Goal: Task Accomplishment & Management: Use online tool/utility

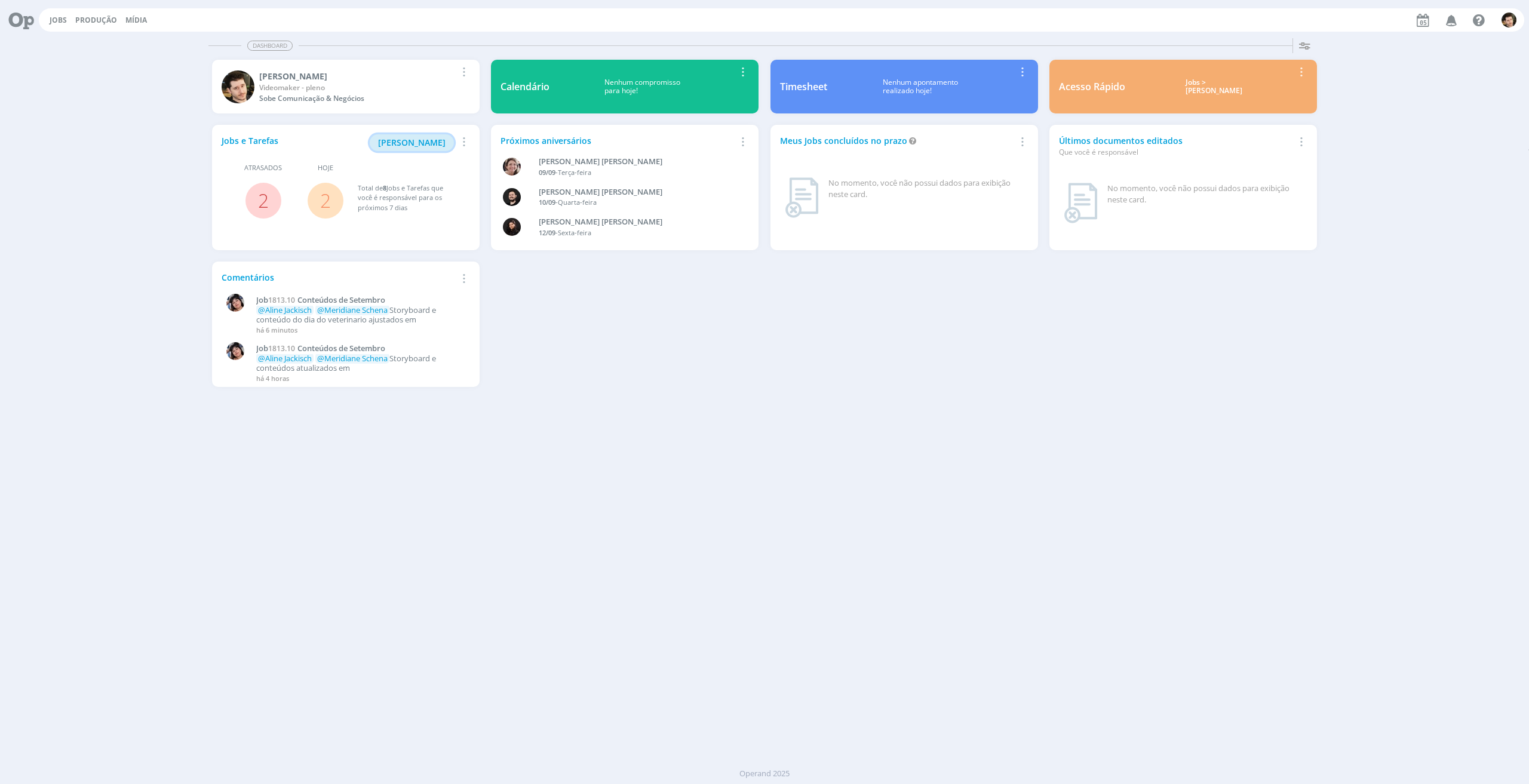
click at [435, 143] on span "[PERSON_NAME]" at bounding box center [411, 142] width 67 height 12
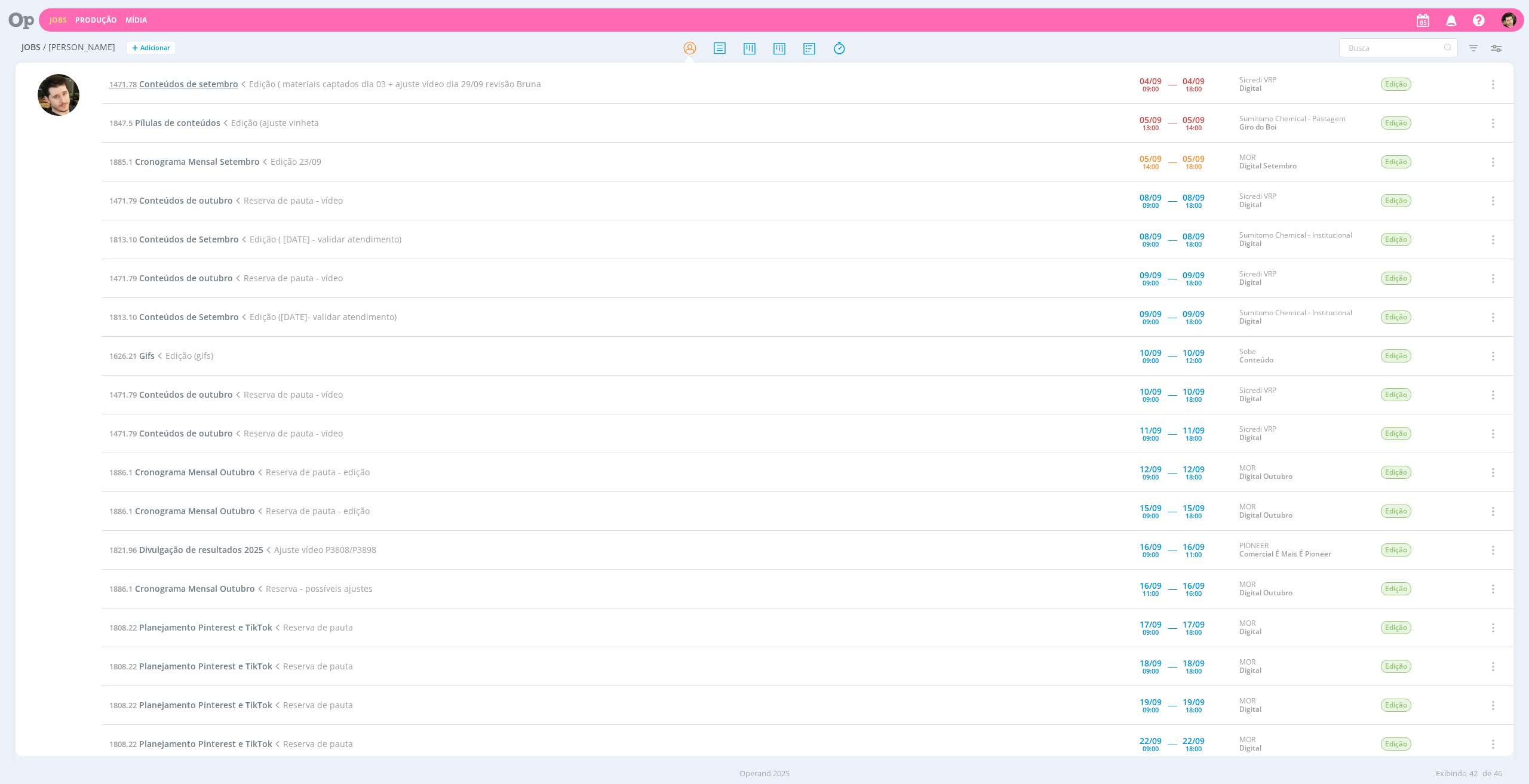
click at [228, 83] on span "Conteúdos de setembro" at bounding box center [188, 84] width 99 height 12
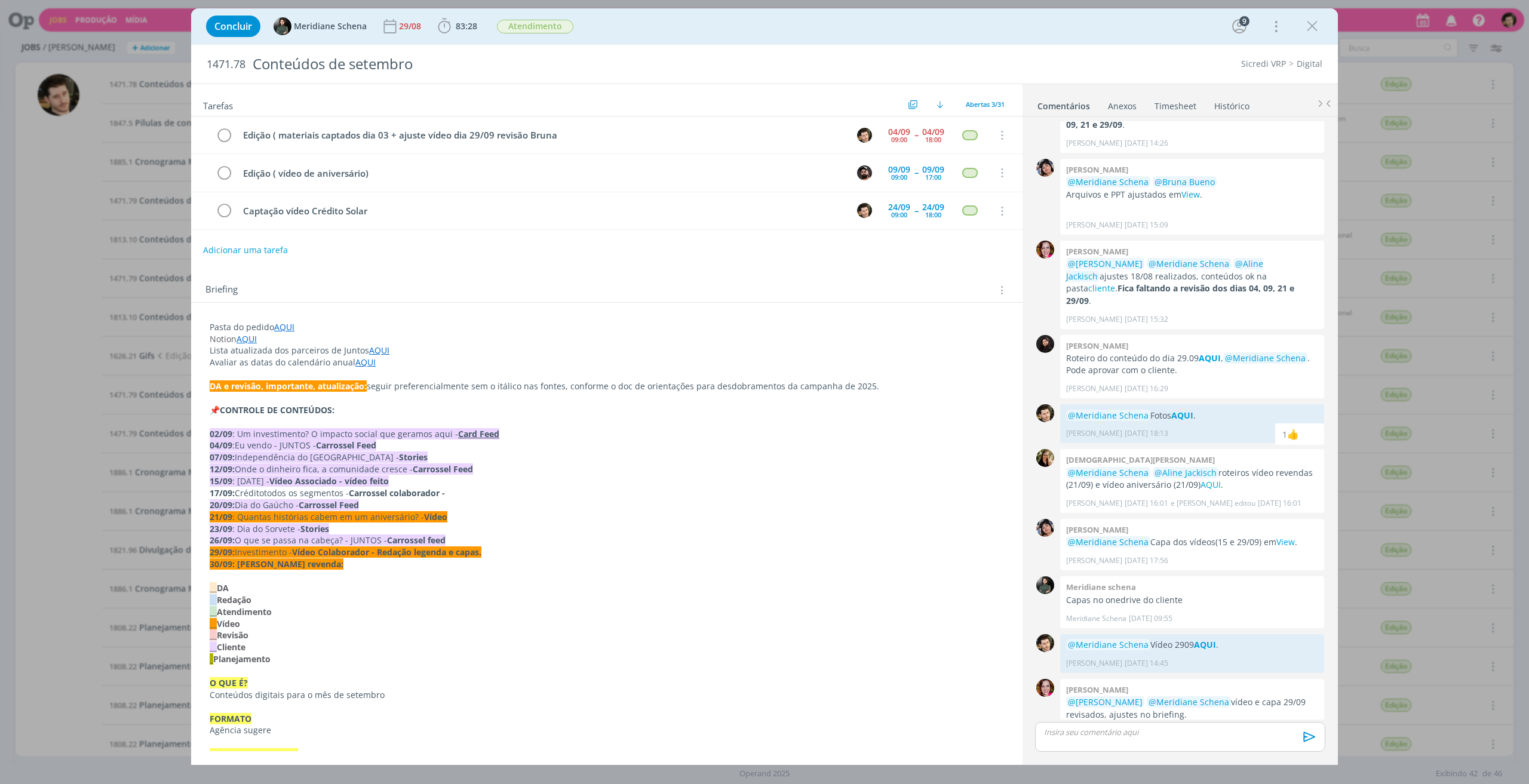
click at [1129, 733] on p "dialog" at bounding box center [1180, 732] width 271 height 11
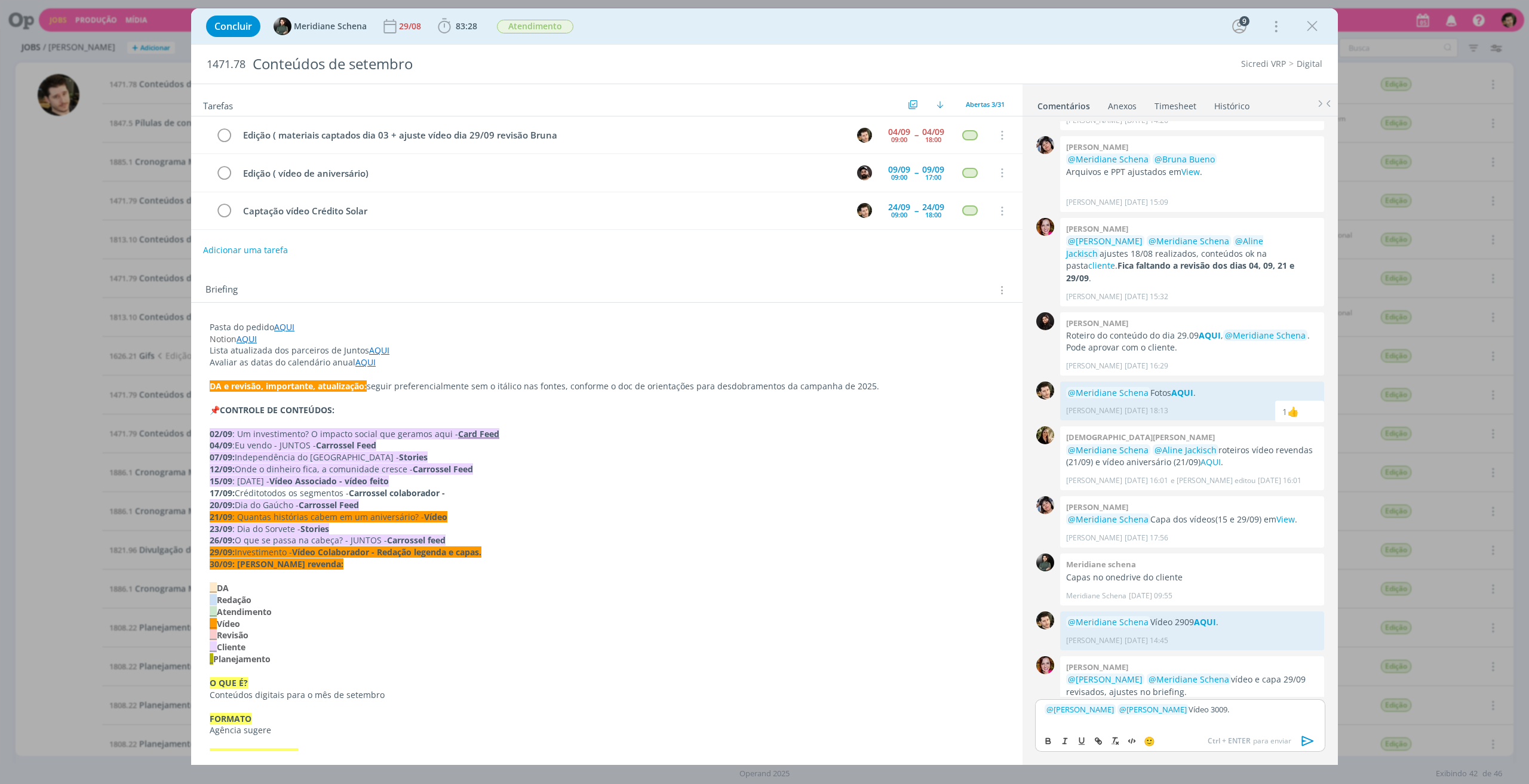
click at [1105, 706] on p "﻿ @ [PERSON_NAME] ﻿ ﻿ @ Bruna Bueno ﻿ Vídeo 3009." at bounding box center [1180, 709] width 271 height 11
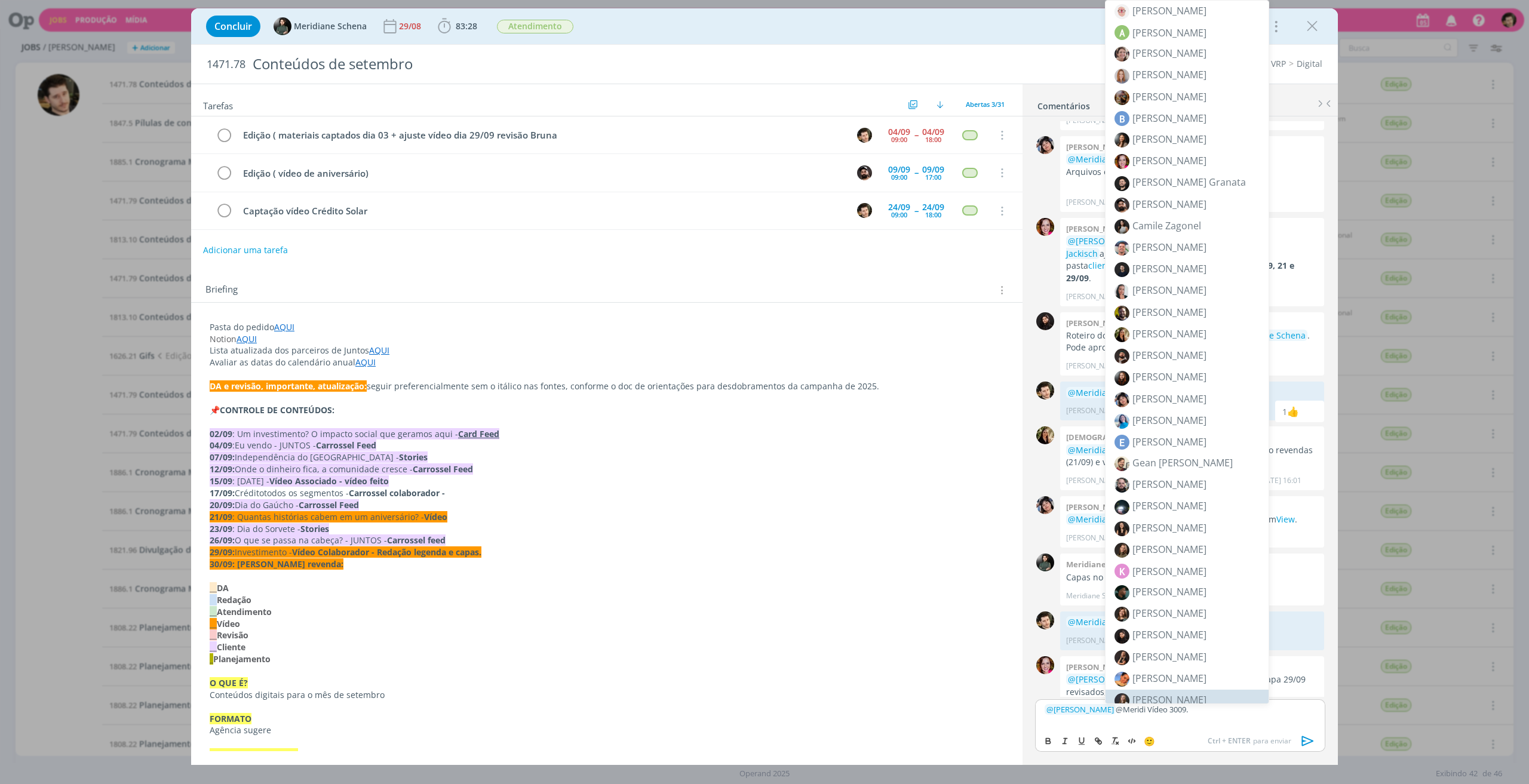
click at [1134, 710] on p "﻿ @ [PERSON_NAME] ﻿ @Meridi Vídeo 3009." at bounding box center [1180, 709] width 271 height 11
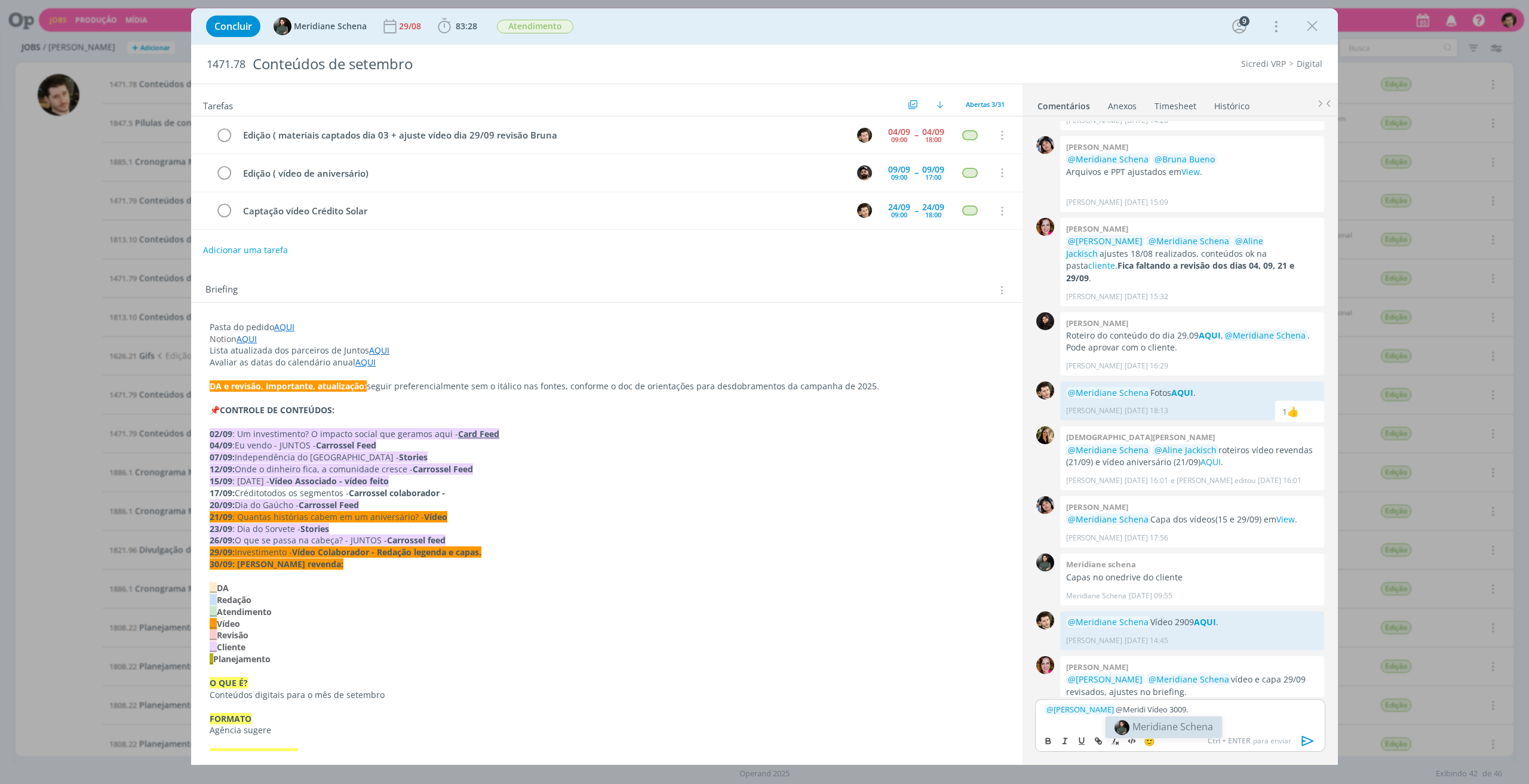
click at [1154, 723] on span "Meridiane Schena" at bounding box center [1172, 727] width 81 height 13
click at [1237, 712] on p "﻿ @ [PERSON_NAME] ﻿ ﻿ @ Meridiane Schena ﻿ Vídeo 3009." at bounding box center [1180, 709] width 271 height 11
click at [1212, 711] on p "﻿ @ [PERSON_NAME] ﻿ ﻿ @ Meridiane Schena ﻿ Vídeo 3009." at bounding box center [1180, 709] width 271 height 11
click at [1044, 741] on icon "dialog" at bounding box center [1048, 741] width 10 height 10
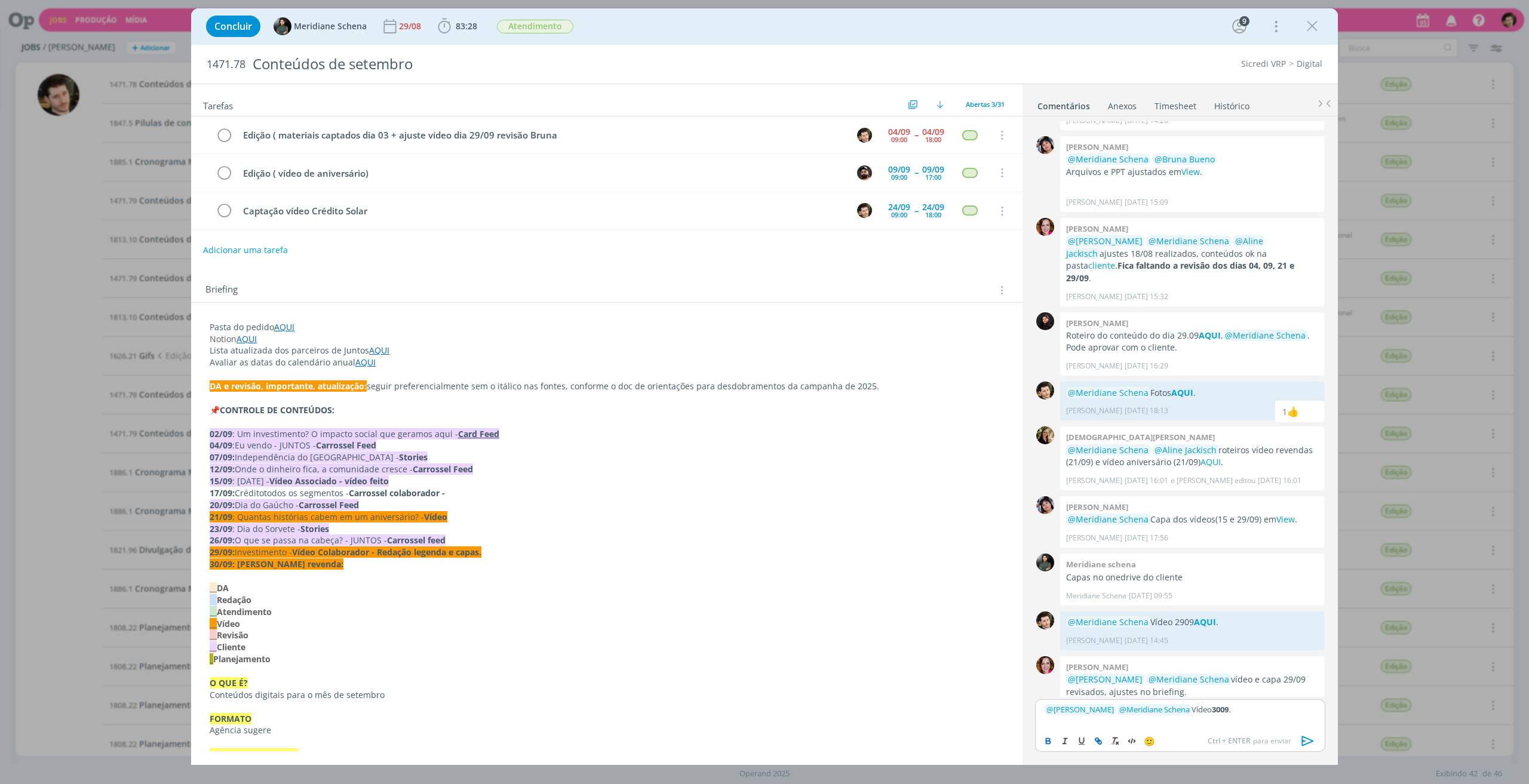
click at [1102, 736] on icon "dialog" at bounding box center [1098, 741] width 10 height 10
type input "3009"
click at [1199, 689] on input "3009" at bounding box center [1205, 687] width 101 height 16
paste input "dialog"
type input "3009"
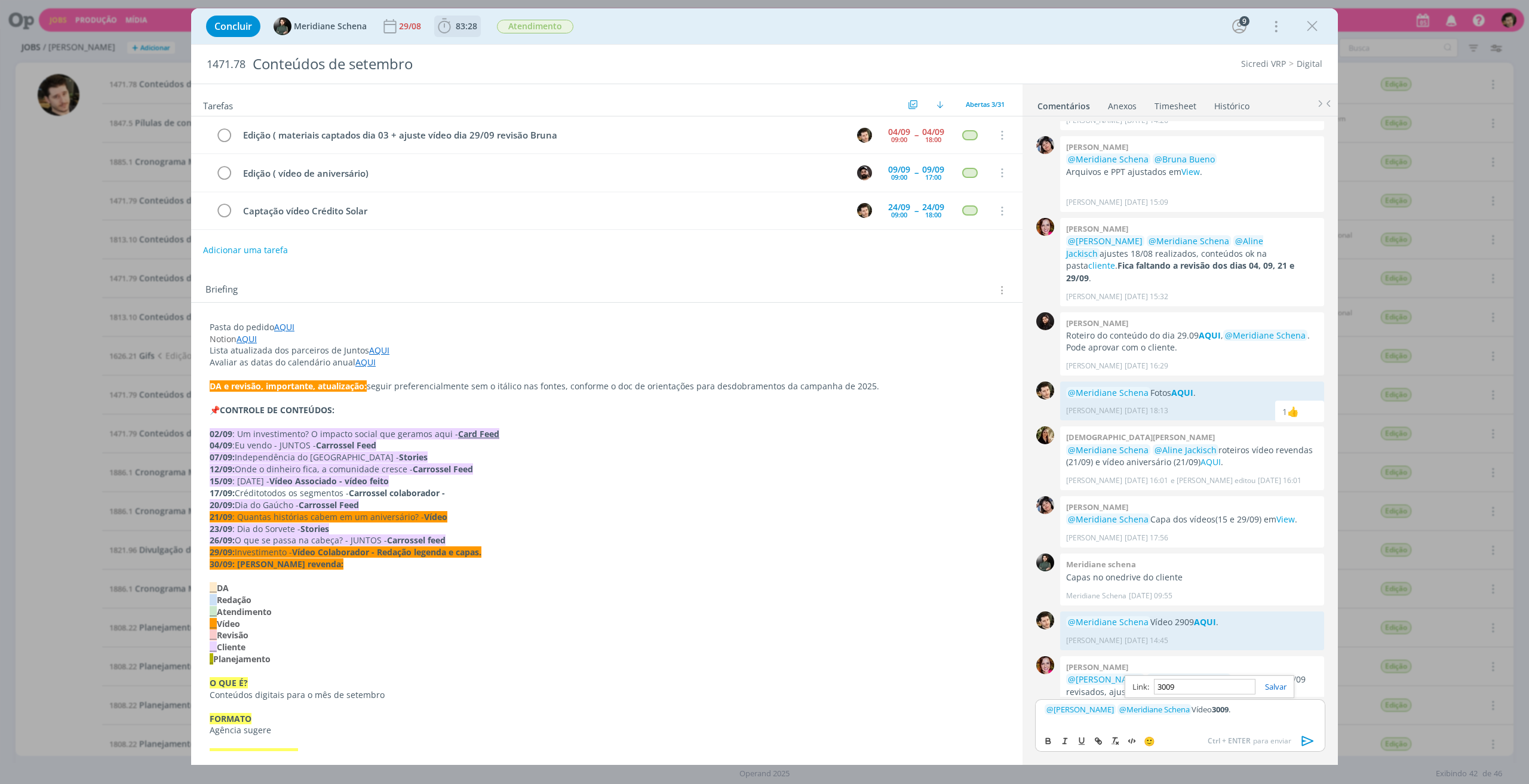
click at [448, 29] on icon "dialog" at bounding box center [444, 26] width 13 height 15
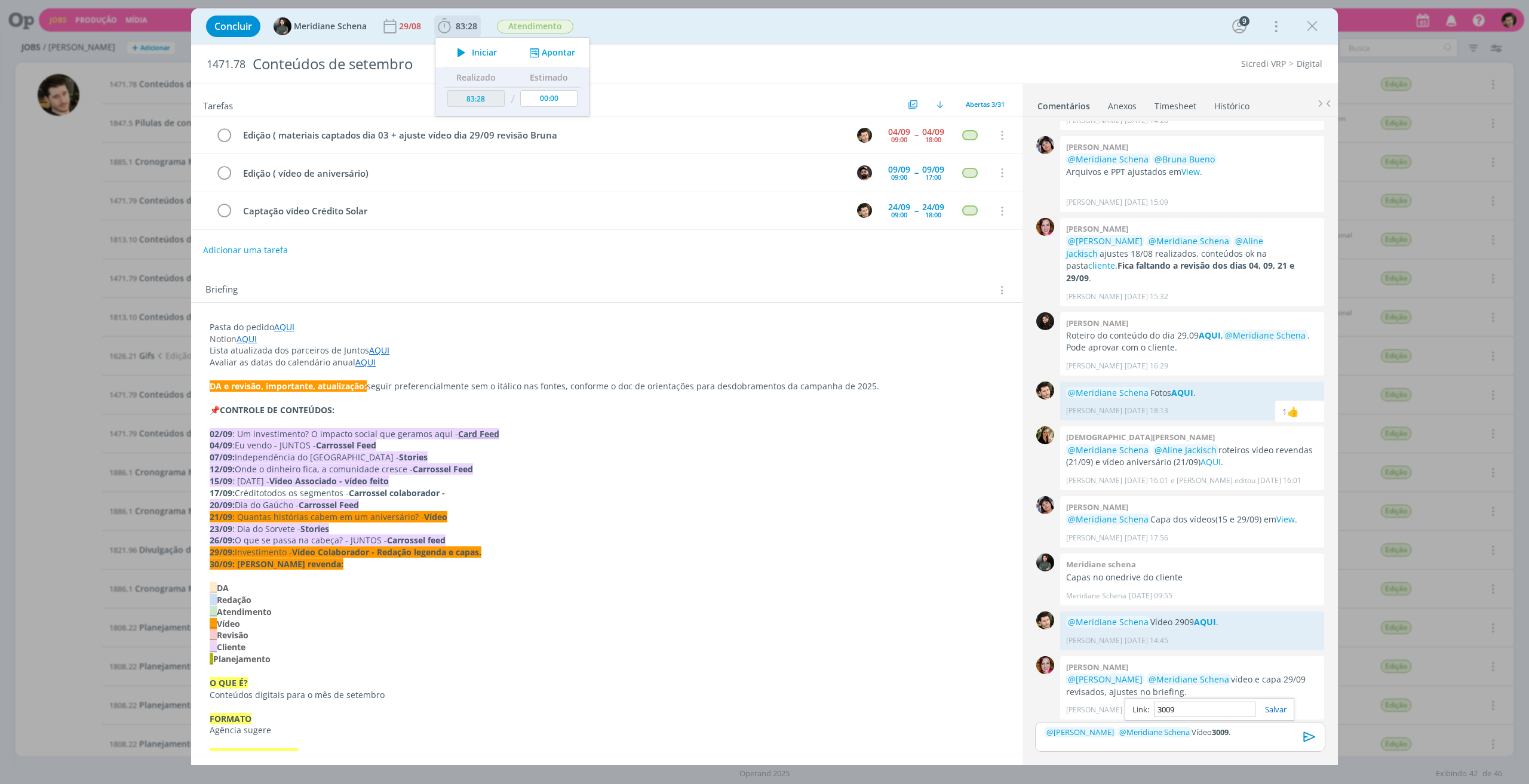
scroll to position [1378, 0]
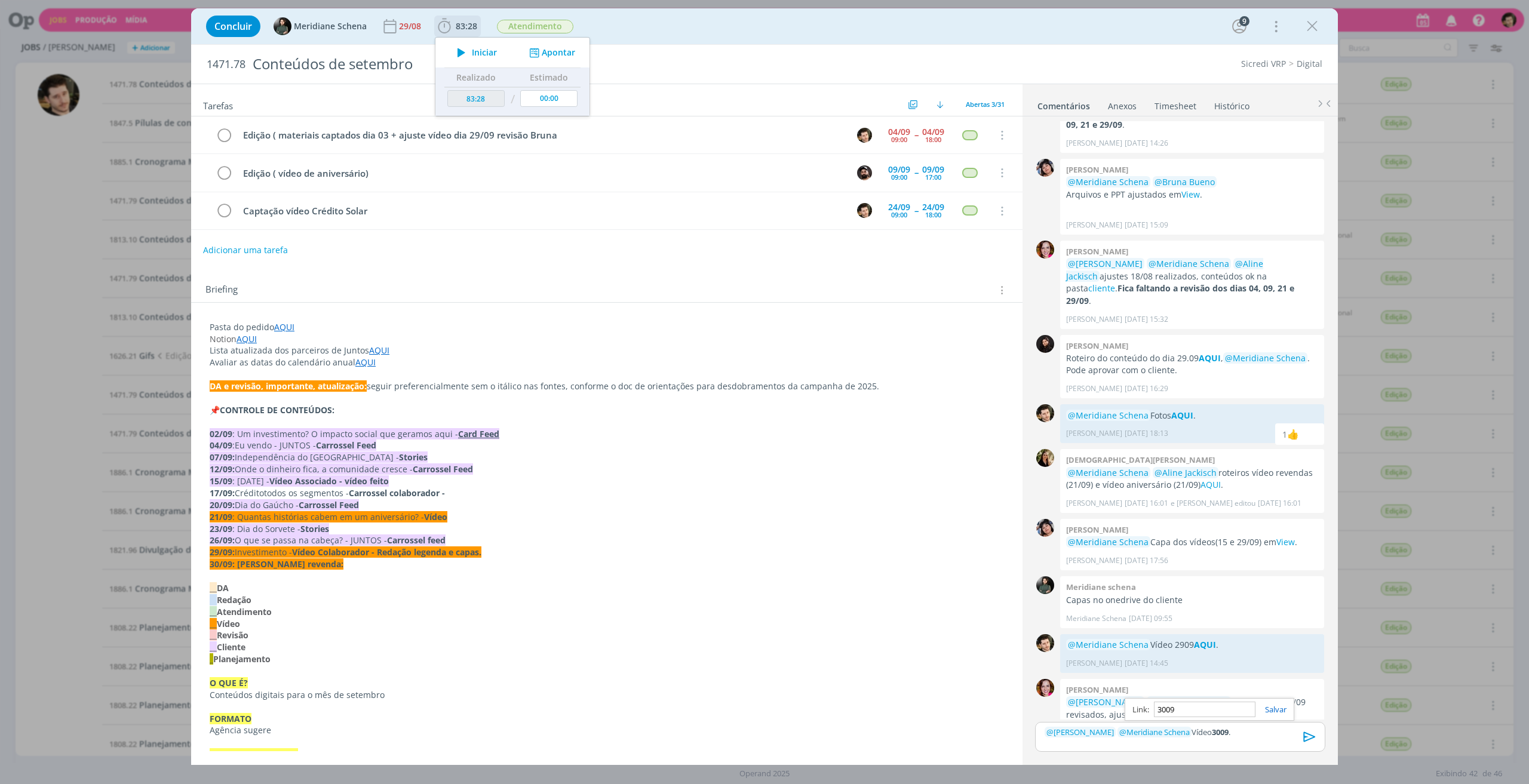
click at [556, 52] on button "Apontar" at bounding box center [551, 53] width 50 height 13
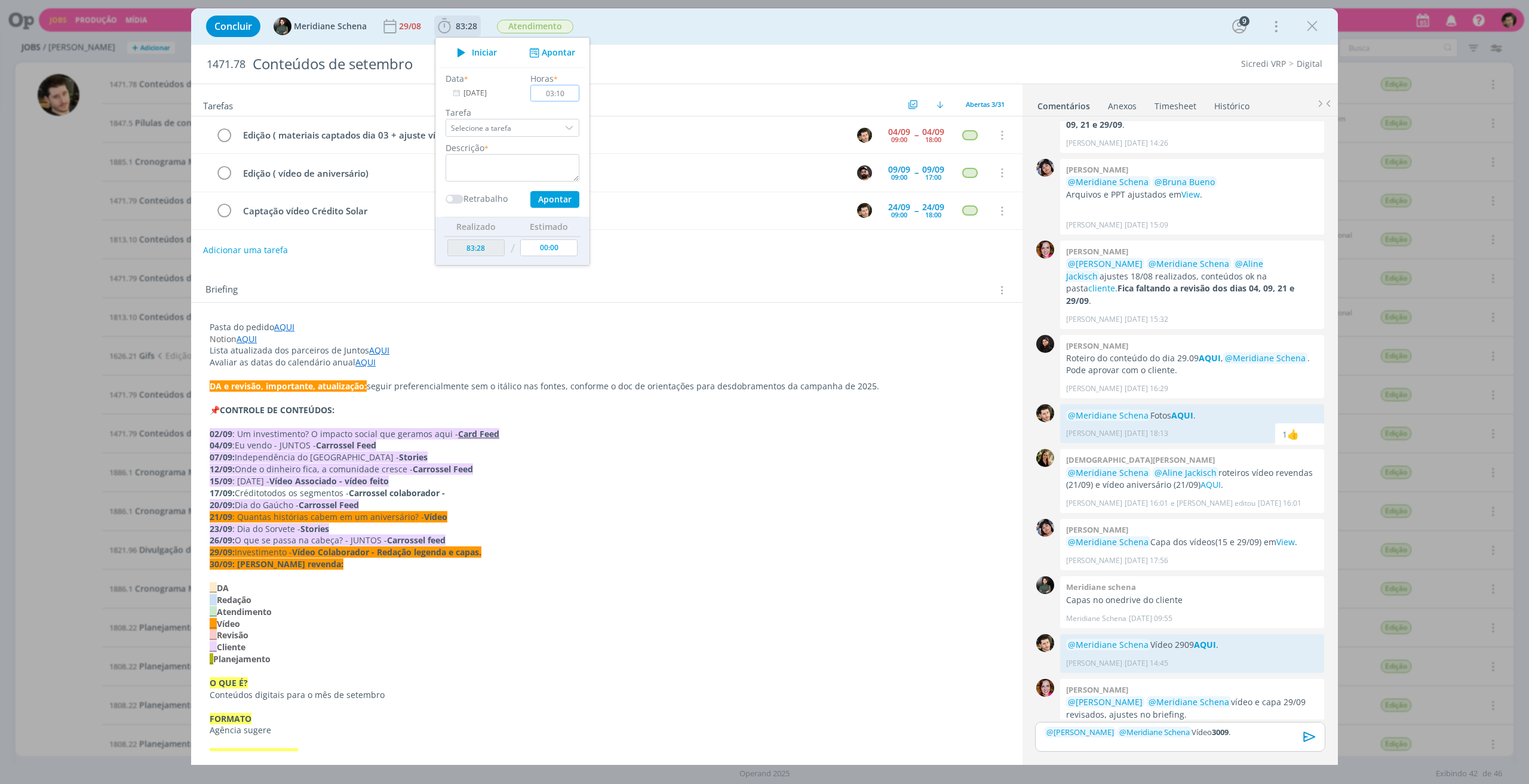
type input "03:10"
click at [527, 130] on input "Selecione a tarefa" at bounding box center [513, 128] width 134 height 18
click at [519, 179] on div "Edição ( materiais captados dia 03 + ajuste vídeo dia 29/09 revisão Bruna - [PE…" at bounding box center [510, 180] width 114 height 10
type input "Edição ( materiais captados dia 03 + ajuste vídeo dia 29/09 revisão Bruna"
click at [493, 166] on textarea "dialog" at bounding box center [513, 168] width 134 height 27
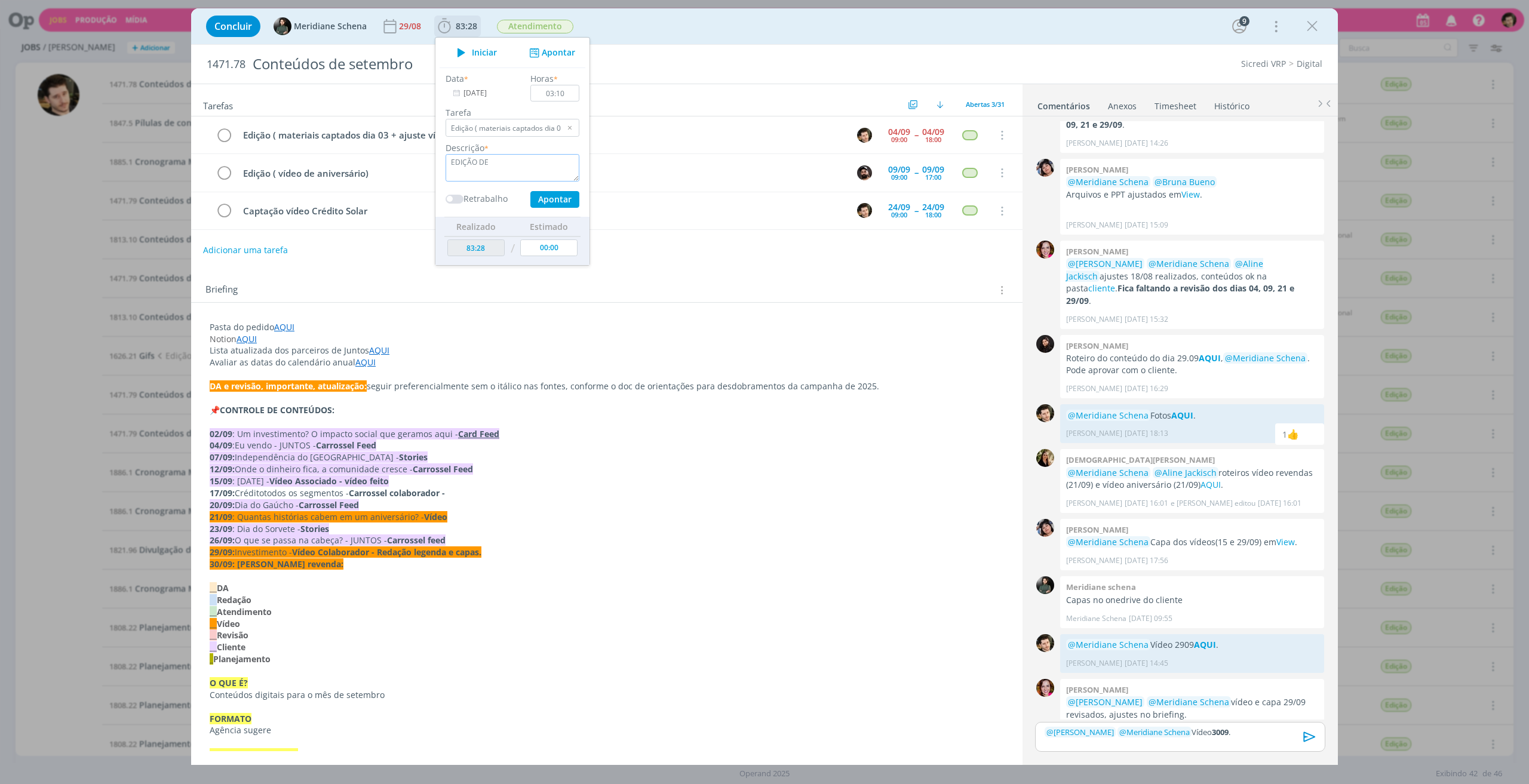
type textarea "e"
type textarea "Edição de Vídeo."
click at [561, 201] on button "Apontar" at bounding box center [555, 200] width 49 height 17
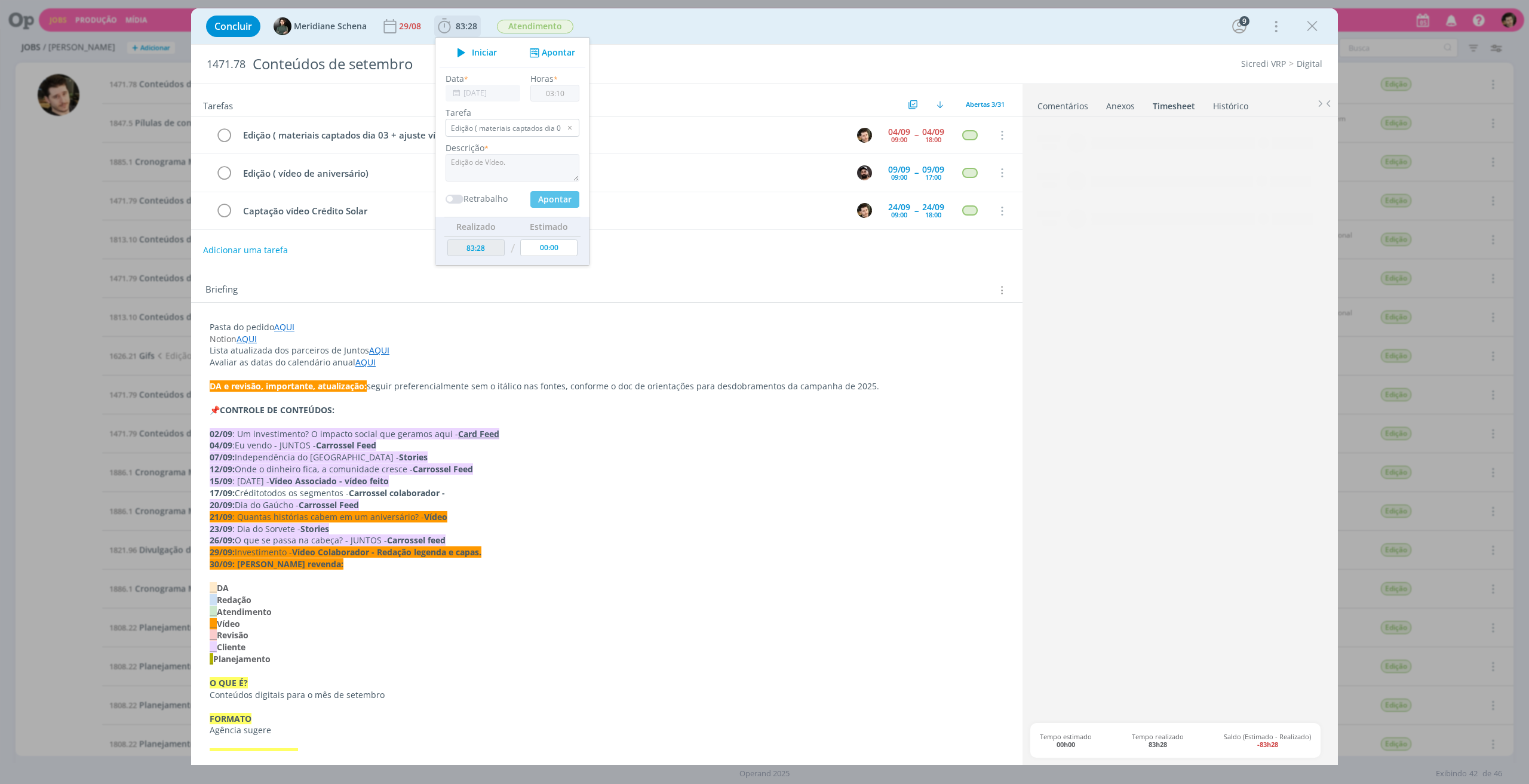
type input "86:38"
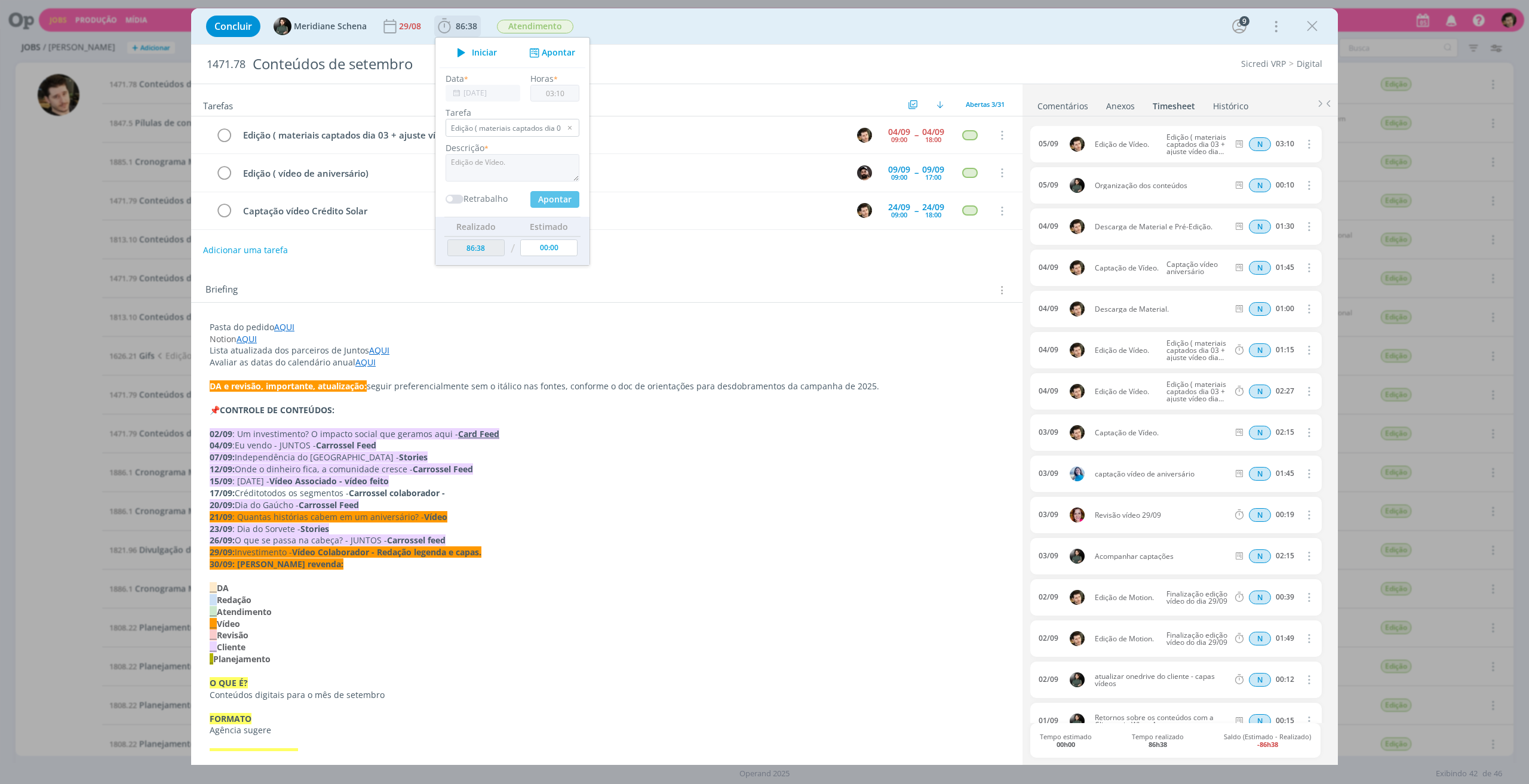
type input "00:00"
click at [1075, 102] on link "Comentários" at bounding box center [1063, 103] width 52 height 18
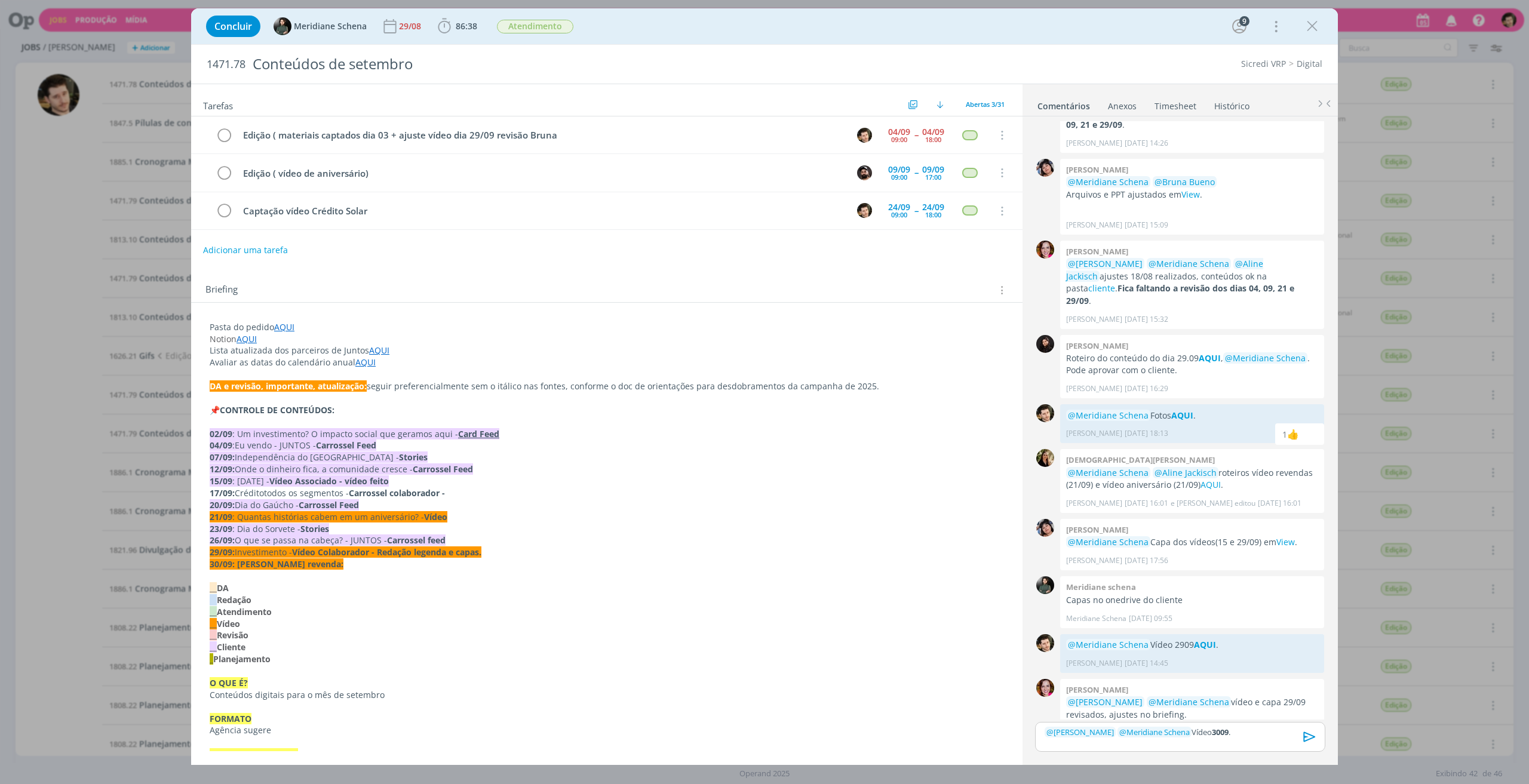
click at [1254, 740] on div "﻿ @ [PERSON_NAME] ﻿ ﻿ @ Meridiane Schena ﻿ Vídeo 3009 ." at bounding box center [1180, 737] width 290 height 30
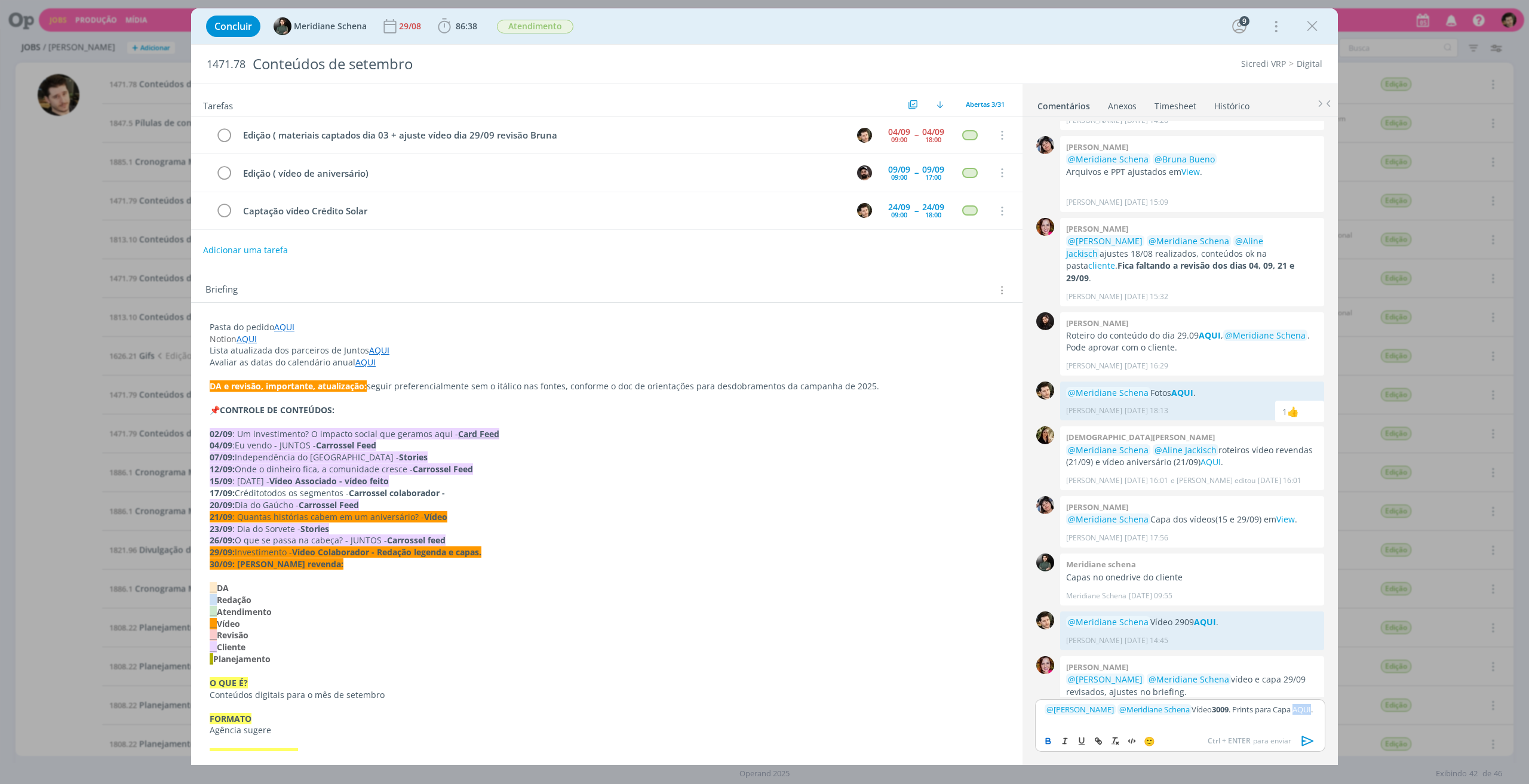
click at [1048, 742] on icon "dialog" at bounding box center [1048, 741] width 10 height 10
click at [1096, 736] on icon "dialog" at bounding box center [1098, 741] width 10 height 10
paste input "[URL][DOMAIN_NAME]"
click at [1304, 689] on link "dialog" at bounding box center [1302, 687] width 31 height 11
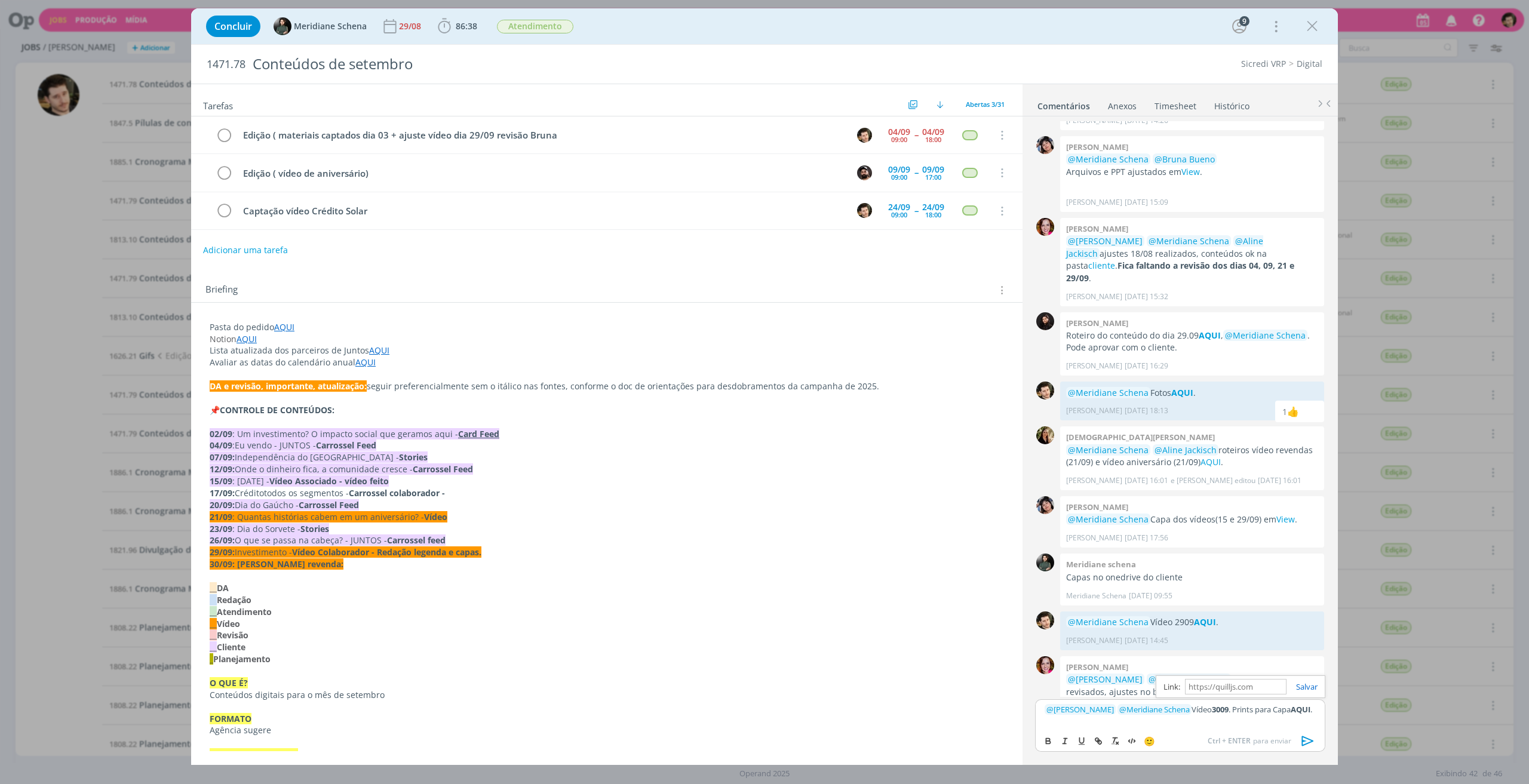
scroll to position [0, 0]
click at [1314, 710] on p "﻿ @ [PERSON_NAME] ﻿ ﻿ @ Meridiane Schena ﻿ Vídeo 3009 . Prints para Capa AQUI ." at bounding box center [1180, 709] width 271 height 11
click at [1213, 706] on strong "3009" at bounding box center [1220, 709] width 17 height 11
click at [1098, 740] on icon "dialog" at bounding box center [1100, 742] width 4 height 4
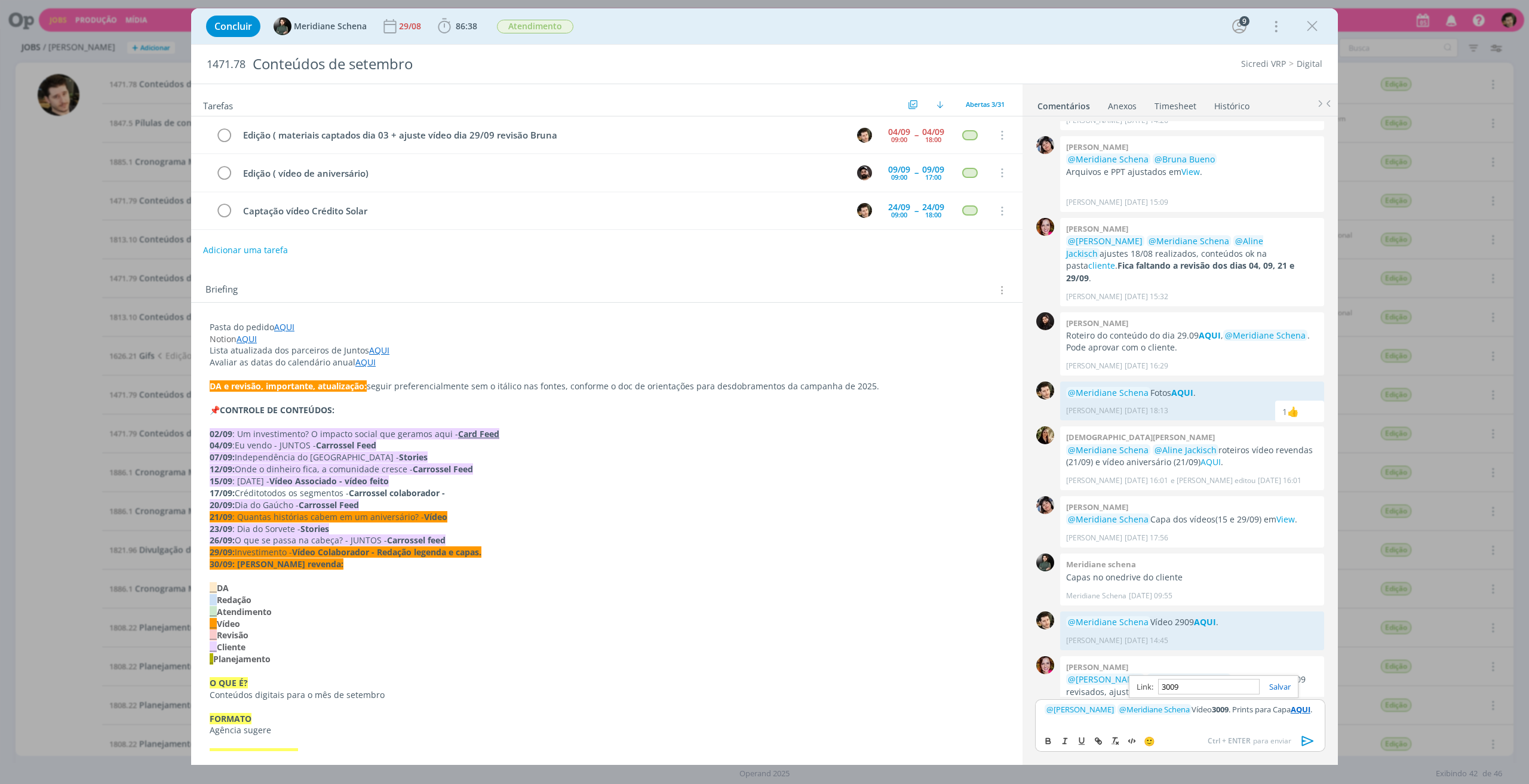
paste input "[URL][DOMAIN_NAME]"
type input "[URL][DOMAIN_NAME]"
click at [1287, 687] on link "dialog" at bounding box center [1275, 687] width 31 height 11
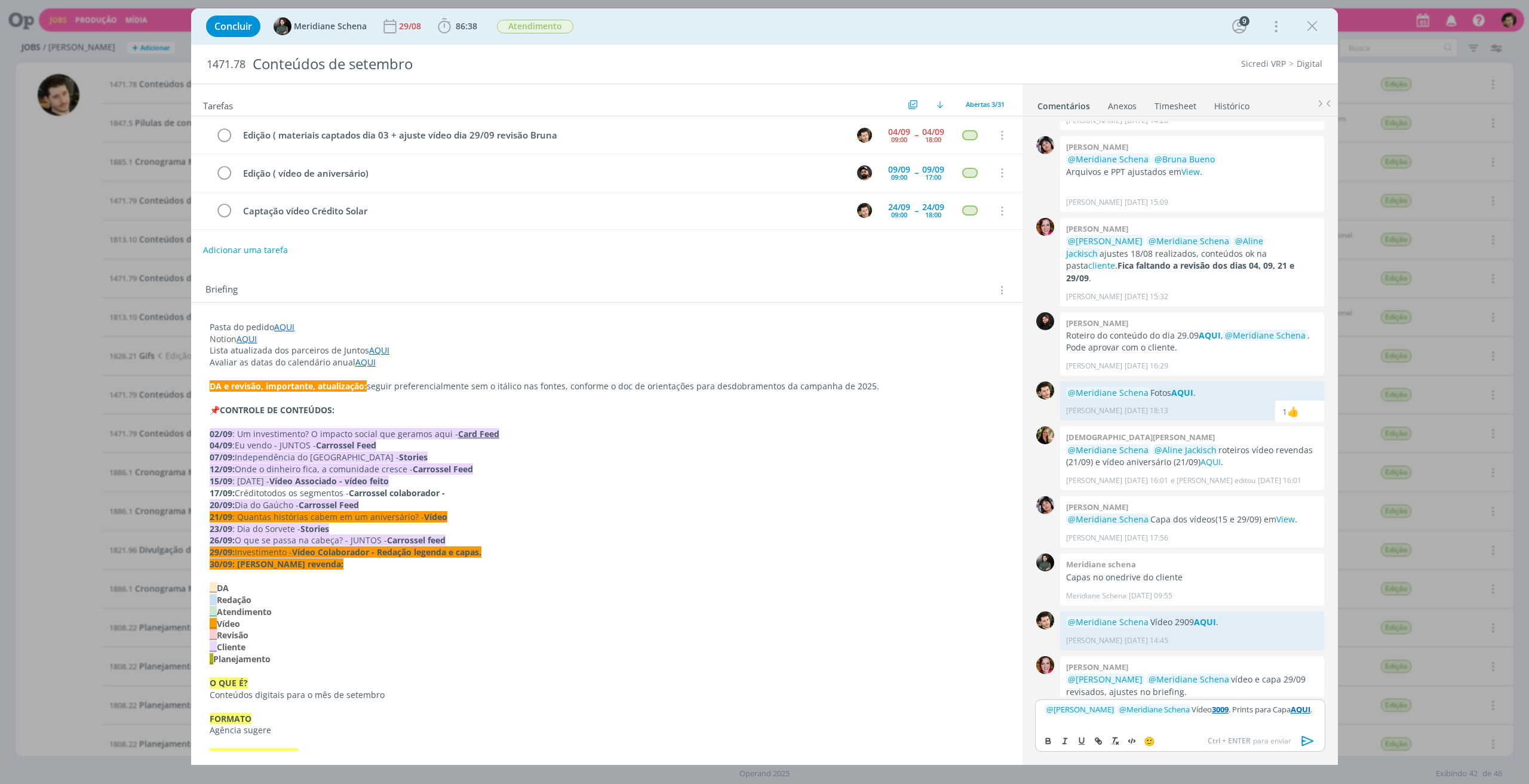
click at [1282, 724] on div "﻿ @ [PERSON_NAME] ﻿ ﻿ @ Meridiane Schena ﻿ Vídeo 3009 . Prints para Capa AQUI ." at bounding box center [1180, 714] width 290 height 30
click at [1313, 740] on icon "dialog" at bounding box center [1308, 741] width 12 height 10
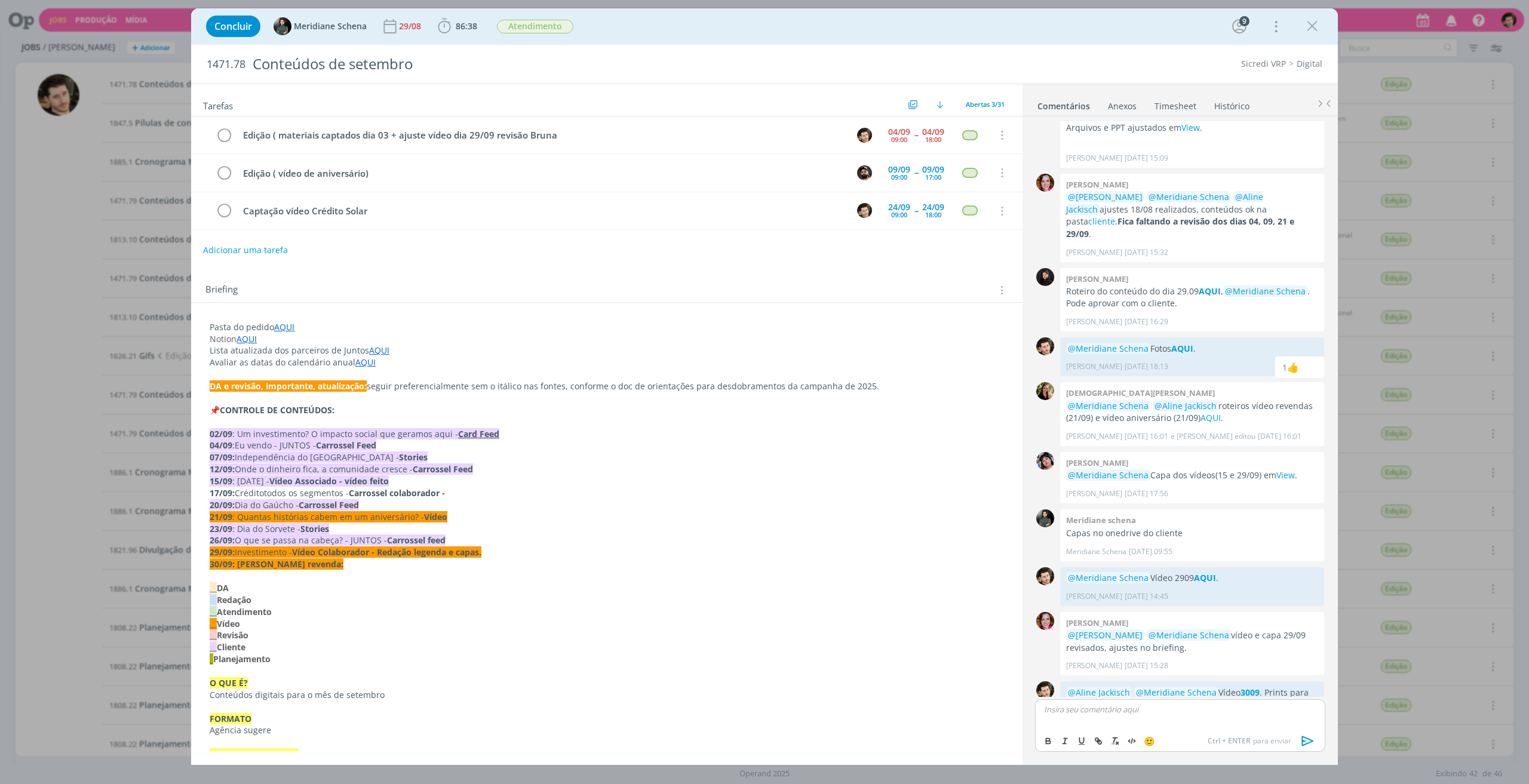
scroll to position [1457, 0]
